Goal: Information Seeking & Learning: Learn about a topic

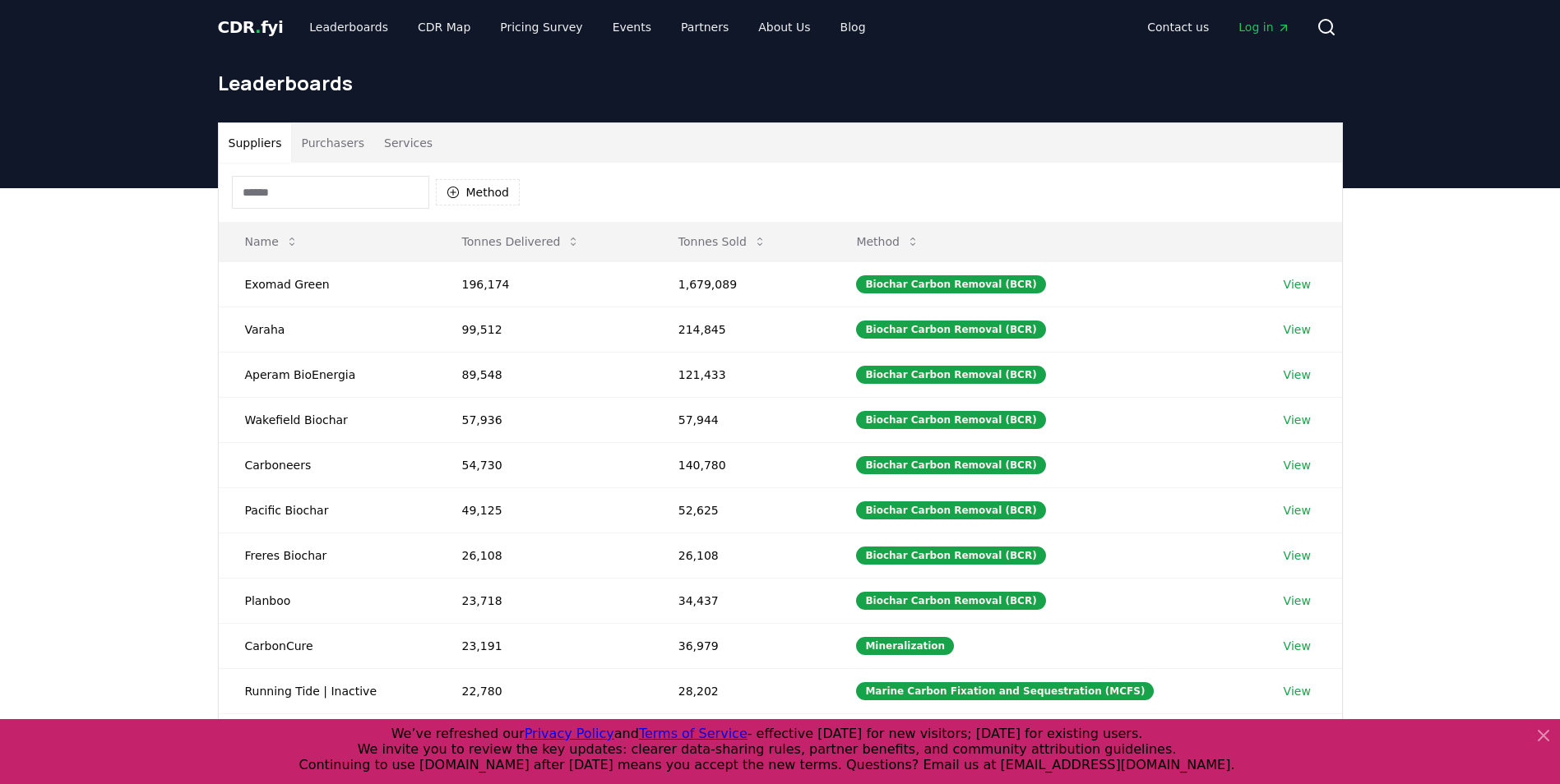
scroll to position [1, 0]
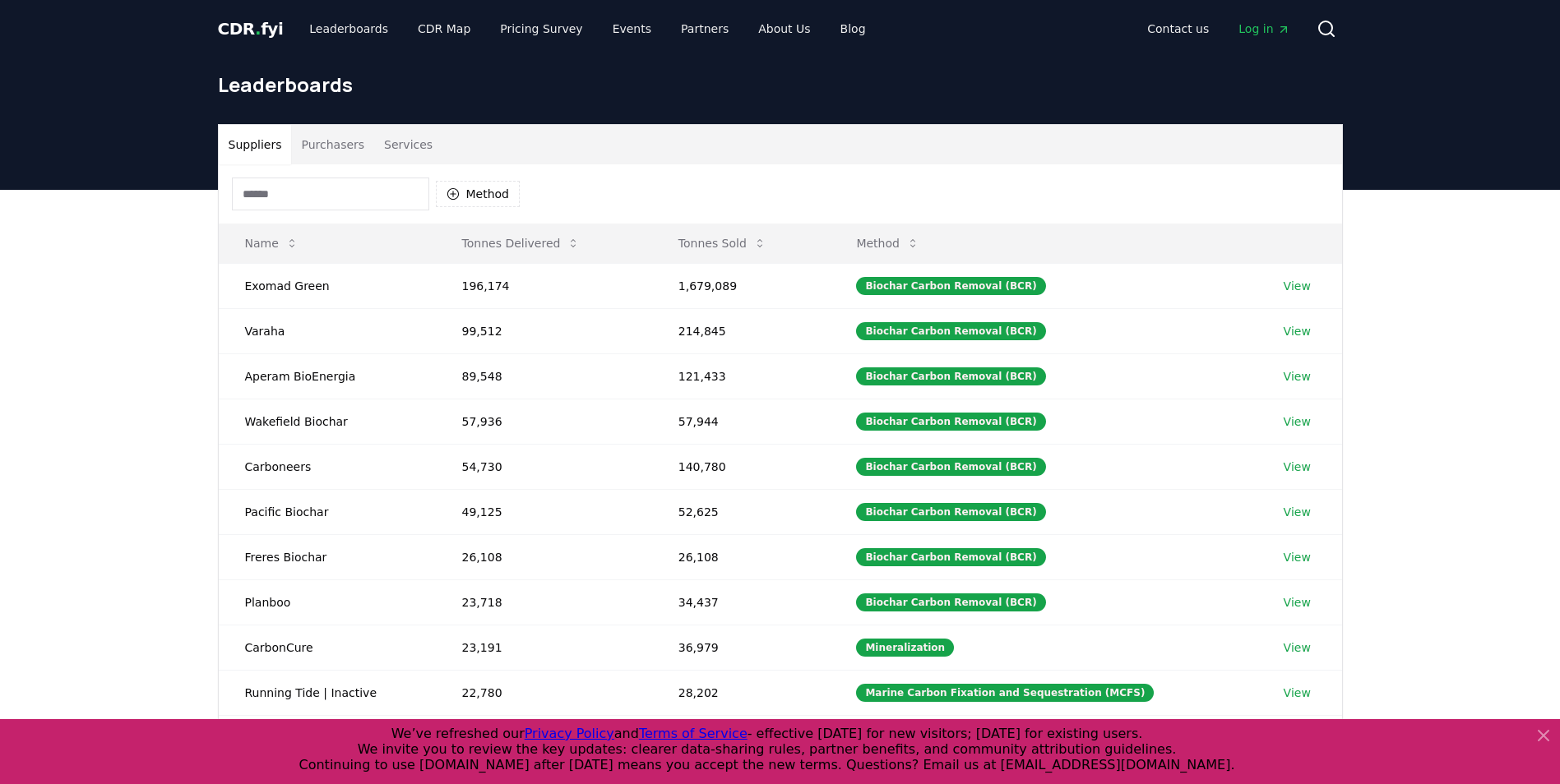
click at [409, 141] on button "Services" at bounding box center [408, 145] width 69 height 40
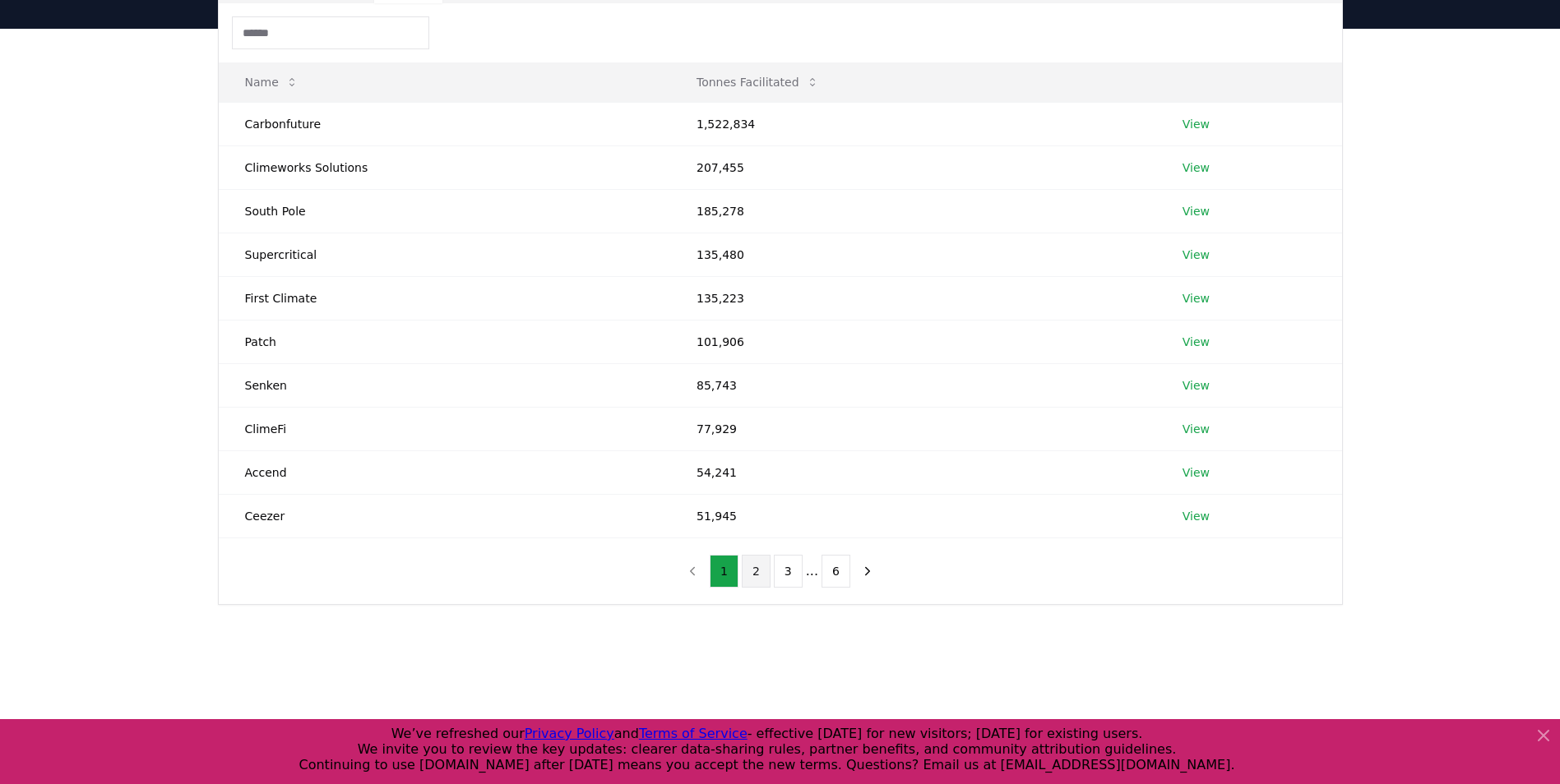
scroll to position [163, 0]
click at [1192, 511] on link "View" at bounding box center [1196, 514] width 27 height 16
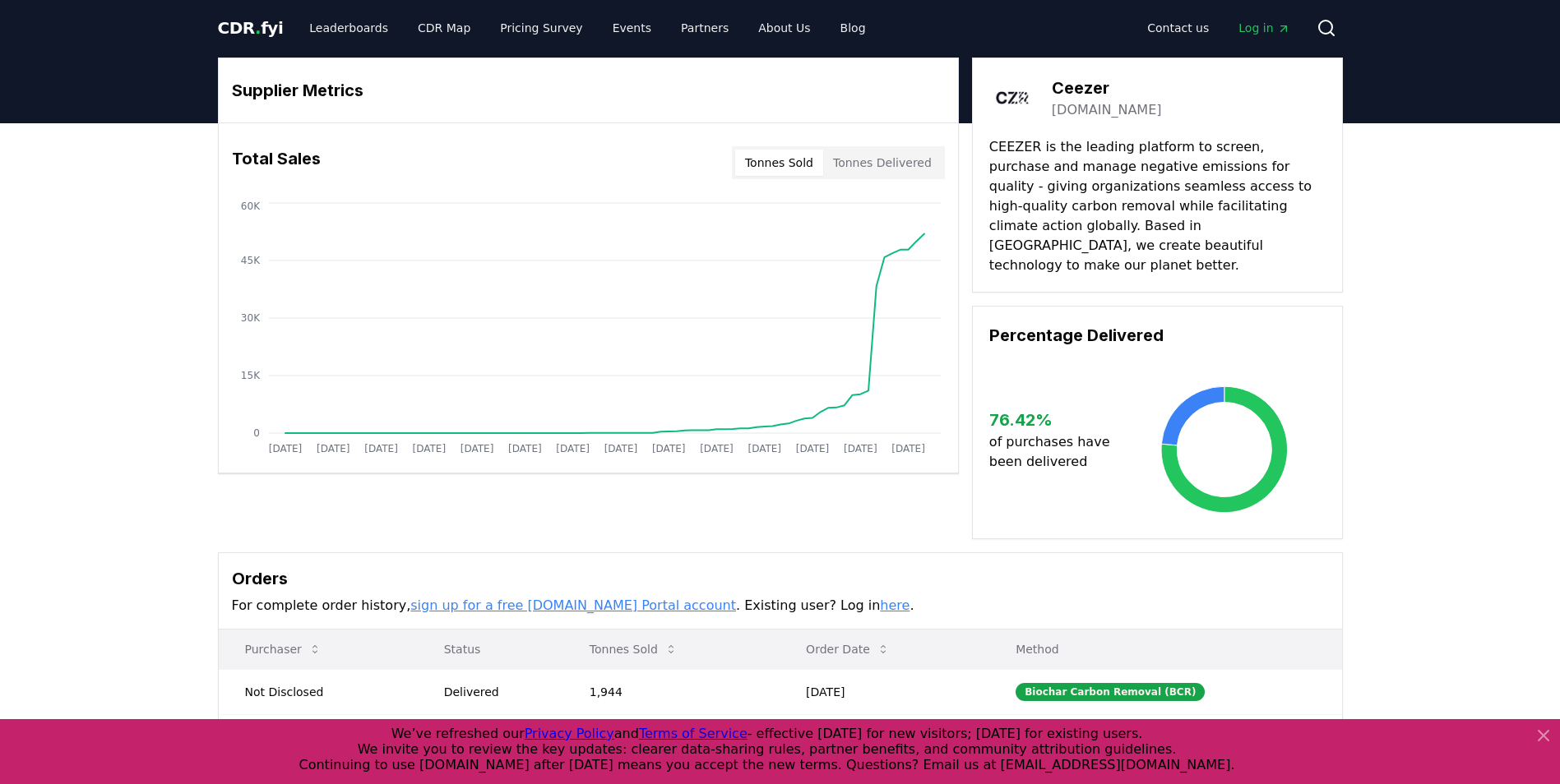
scroll to position [1, 0]
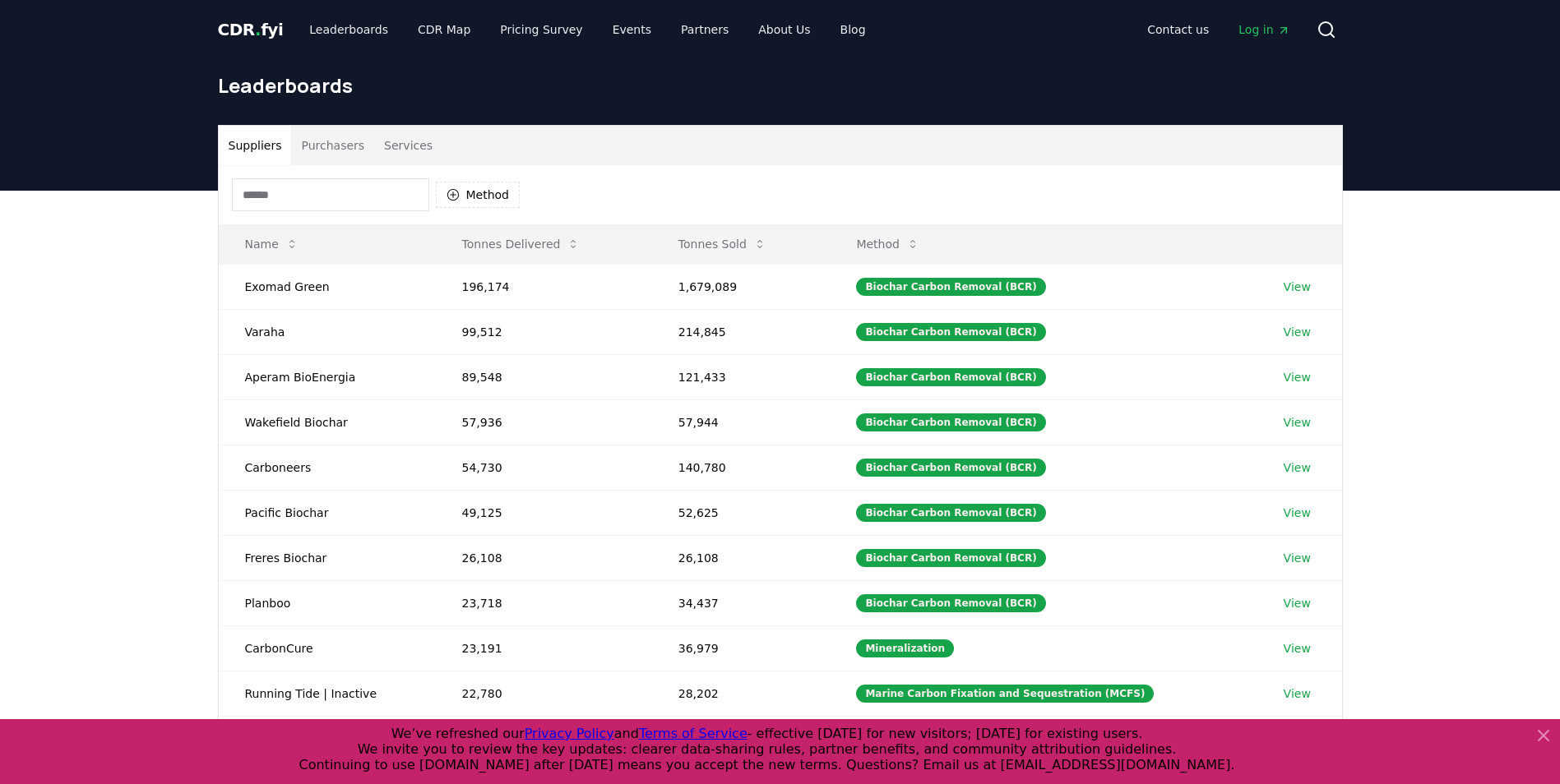
click at [395, 148] on button "Services" at bounding box center [408, 146] width 69 height 40
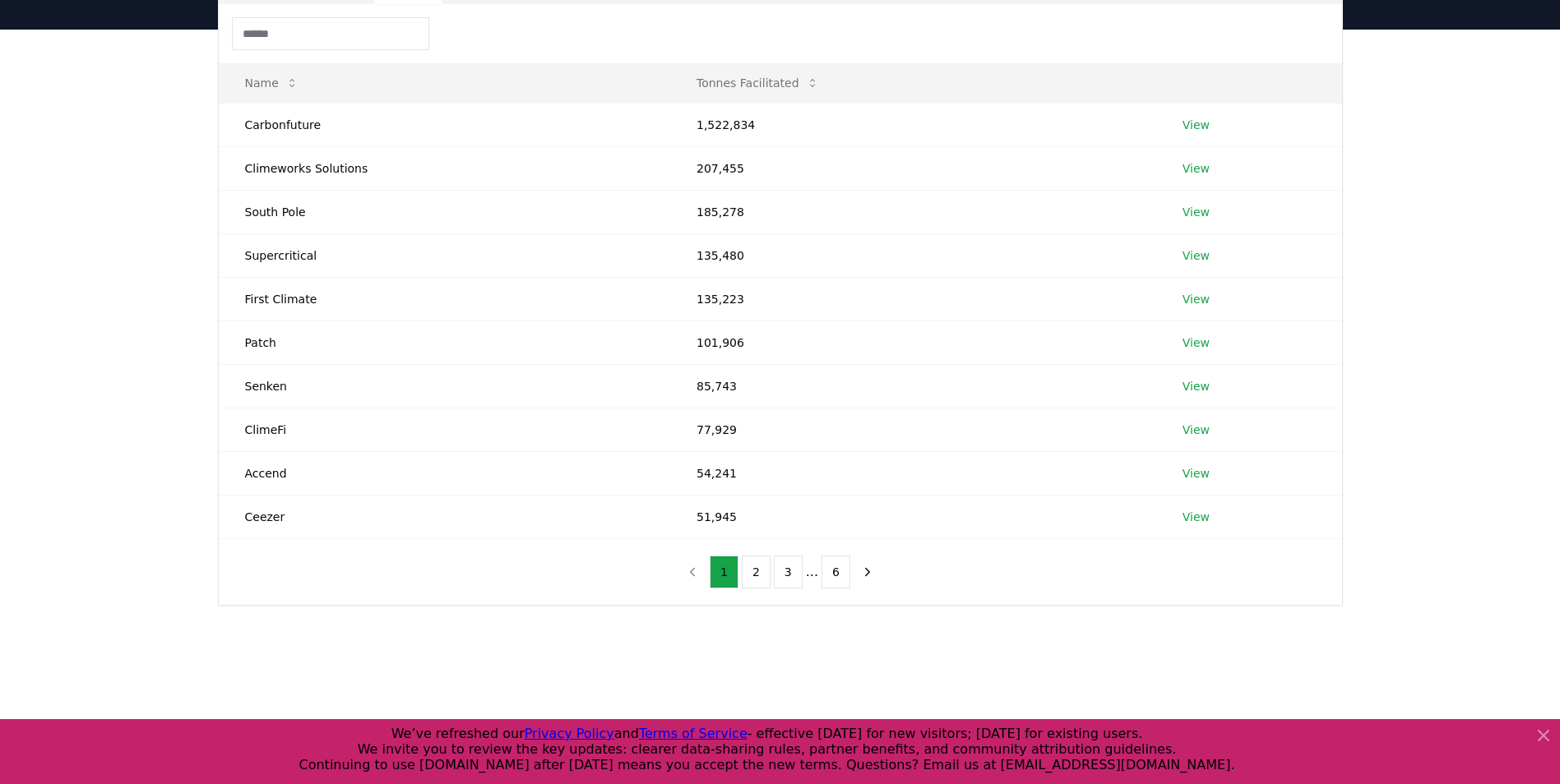
scroll to position [163, 0]
click at [754, 581] on button "2" at bounding box center [756, 570] width 29 height 33
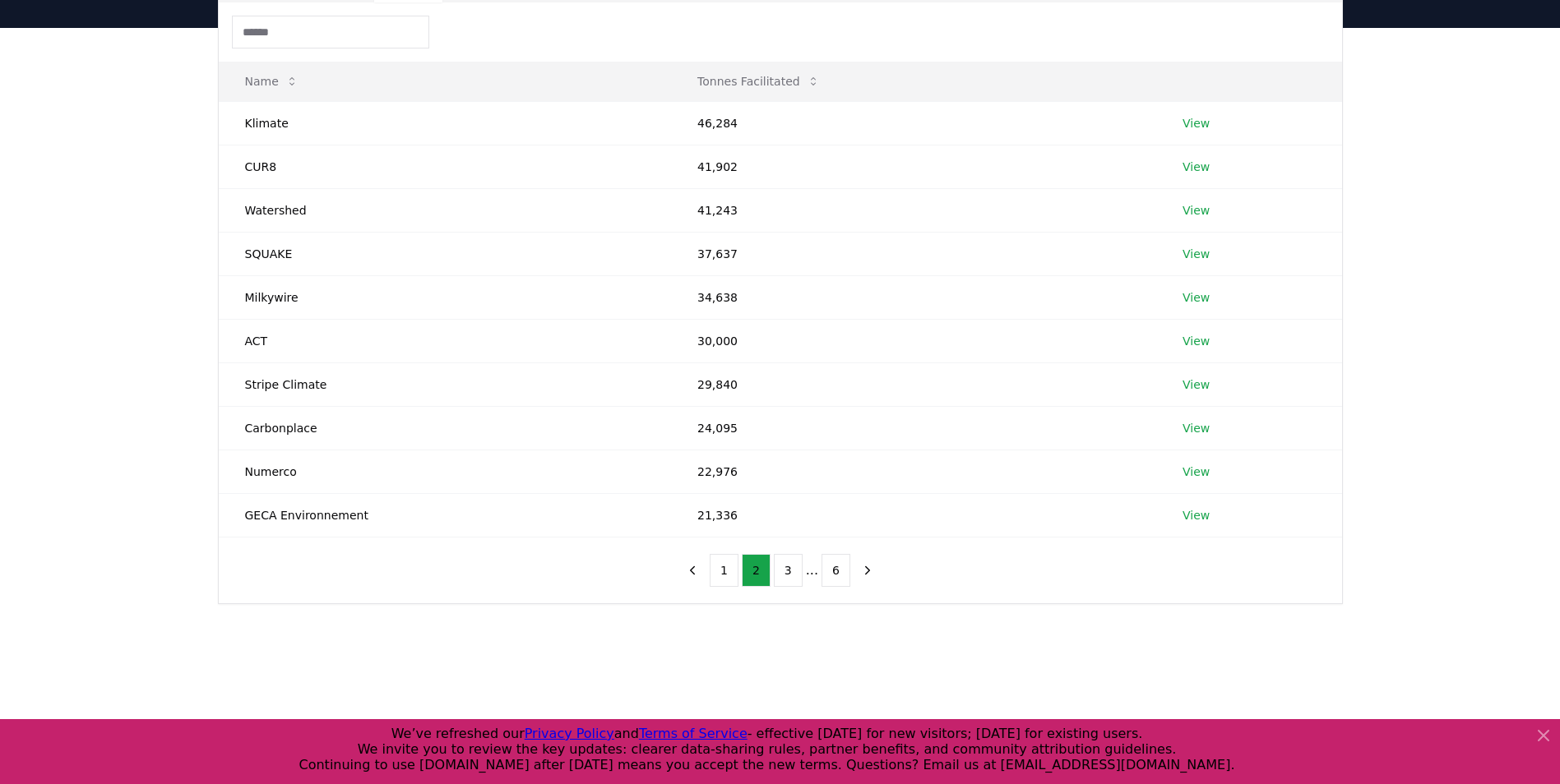
click at [741, 583] on ul "1 2 3 ... 6" at bounding box center [780, 570] width 141 height 33
click at [733, 578] on button "1" at bounding box center [724, 570] width 29 height 33
click at [1193, 511] on link "View" at bounding box center [1196, 515] width 27 height 16
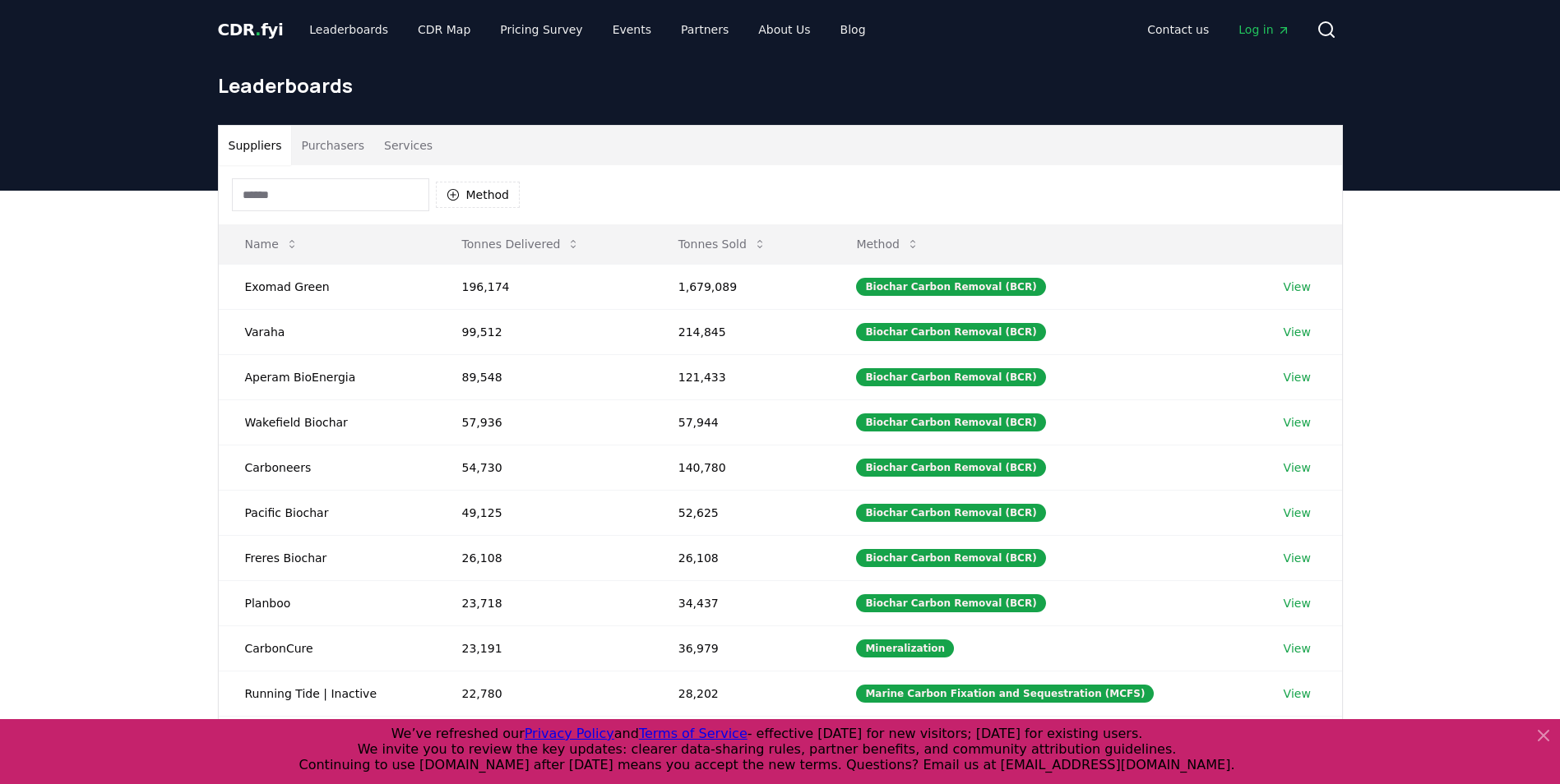
click at [395, 140] on button "Services" at bounding box center [408, 146] width 69 height 40
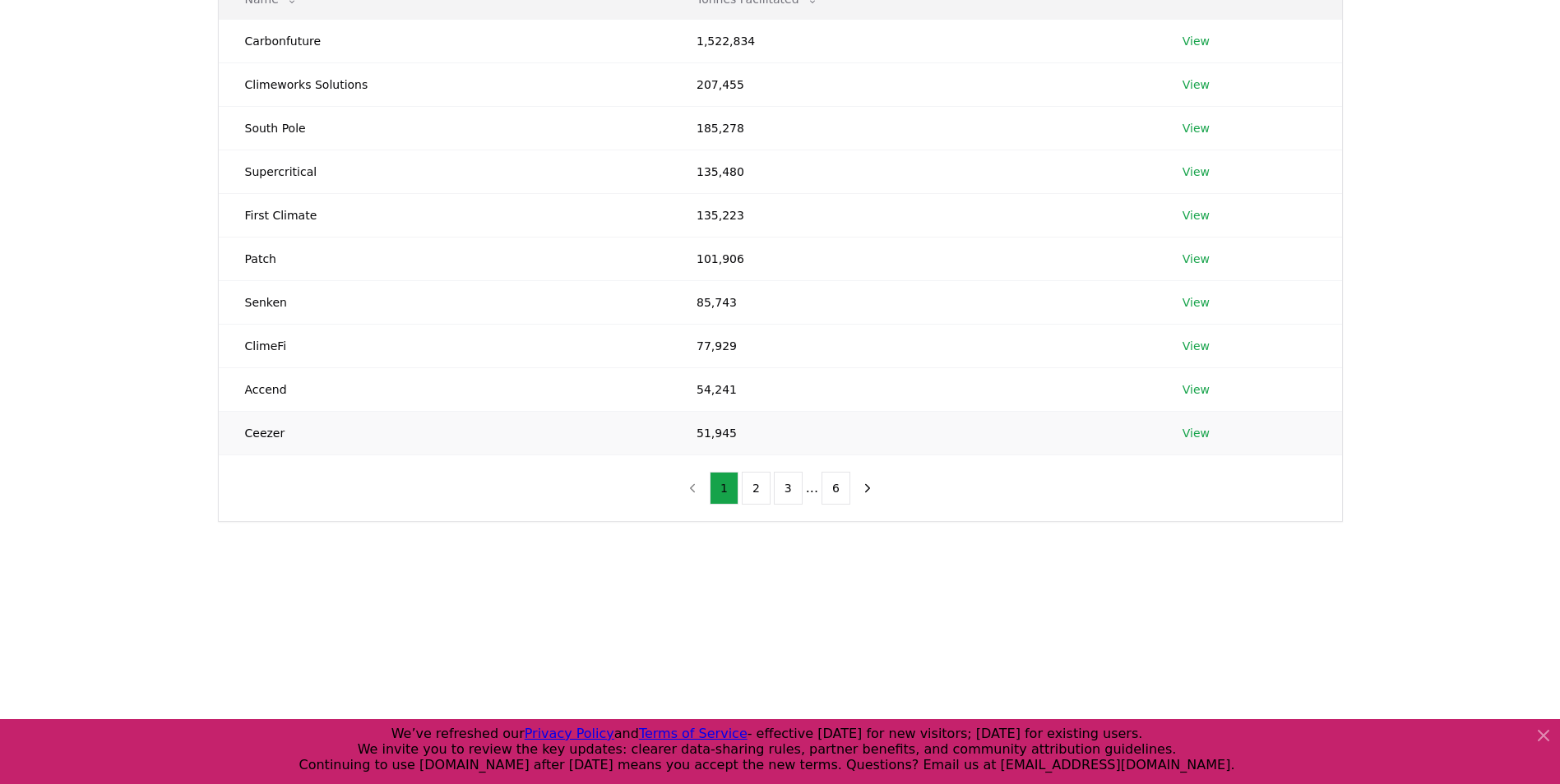
scroll to position [246, 0]
click at [1199, 434] on link "View" at bounding box center [1196, 432] width 27 height 16
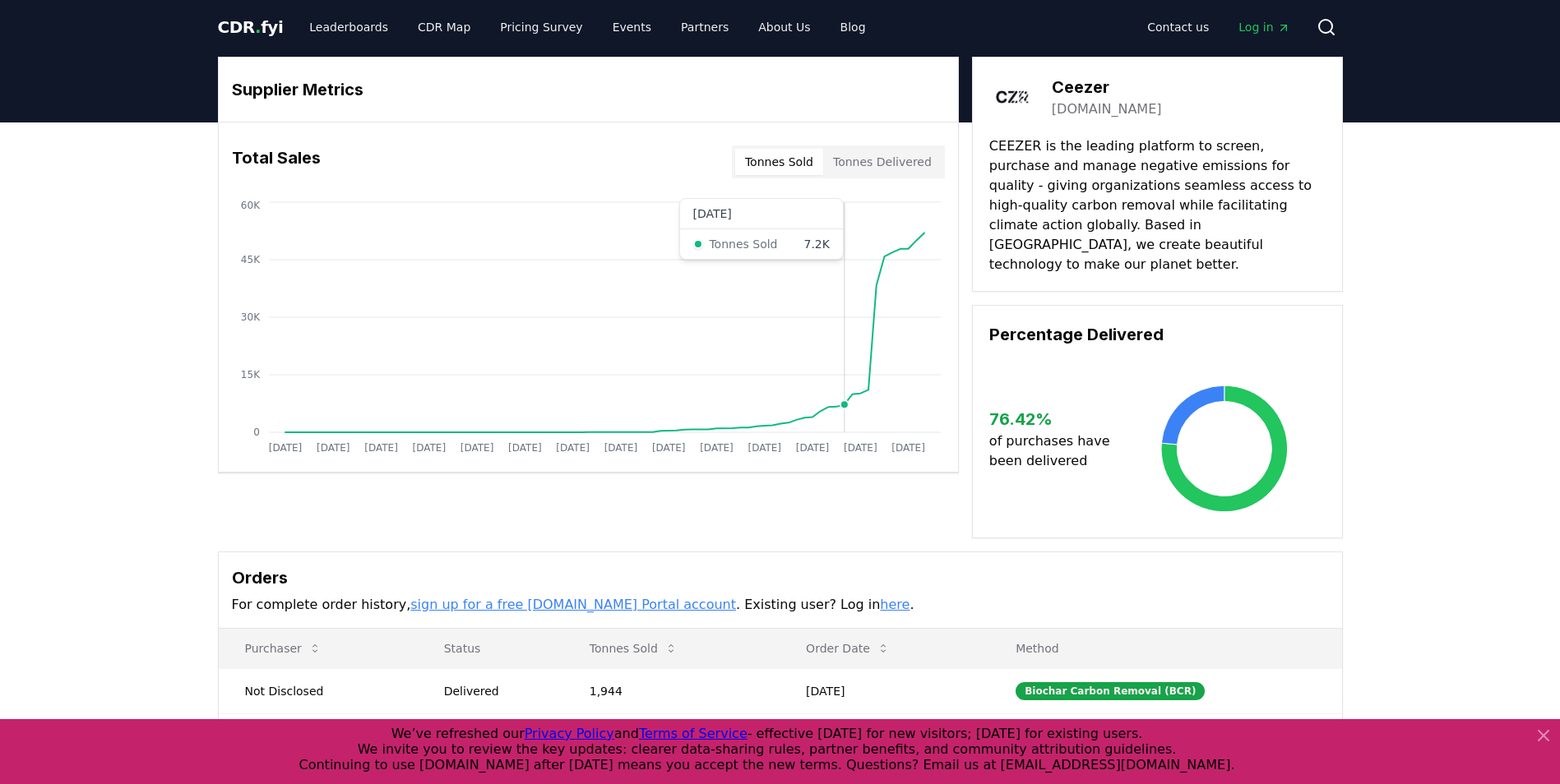
scroll to position [1, 0]
